Goal: Check status: Check status

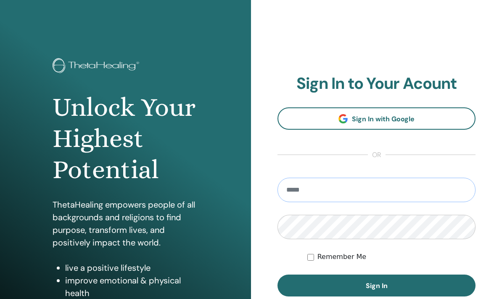
click at [333, 189] on input "email" at bounding box center [377, 189] width 198 height 24
type input "*"
type input "**********"
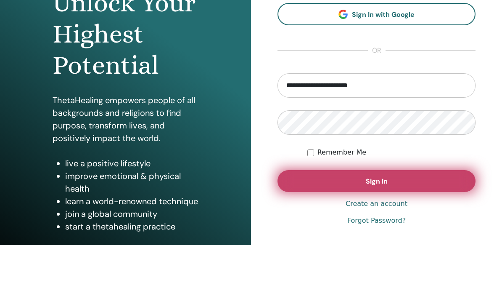
click at [407, 224] on button "Sign In" at bounding box center [377, 235] width 198 height 22
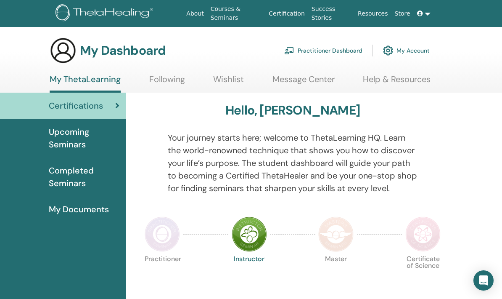
click at [76, 174] on span "Completed Seminars" at bounding box center [84, 176] width 71 height 25
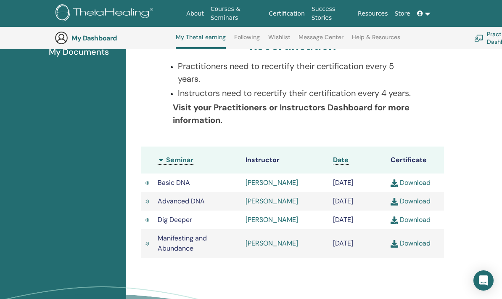
scroll to position [180, 0]
click at [395, 244] on img at bounding box center [395, 243] width 8 height 8
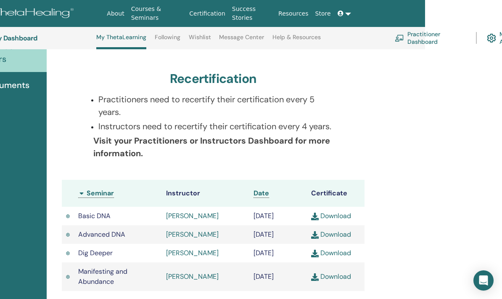
scroll to position [146, 107]
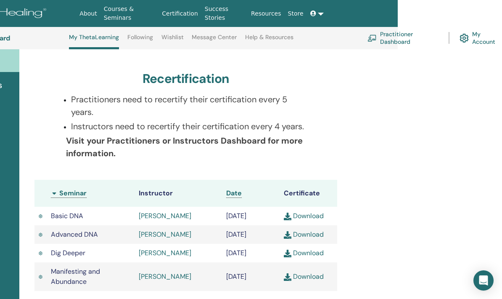
click at [316, 13] on icon at bounding box center [313, 14] width 6 height 6
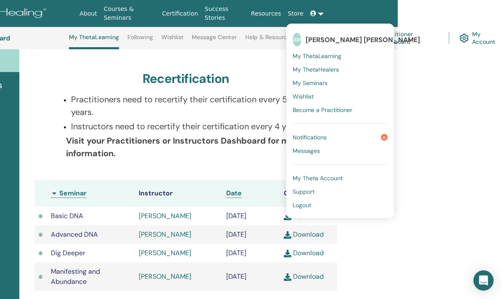
click at [310, 209] on link "Logout" at bounding box center [340, 204] width 95 height 13
click at [305, 204] on span "Logout" at bounding box center [302, 205] width 19 height 8
